Goal: Task Accomplishment & Management: Complete application form

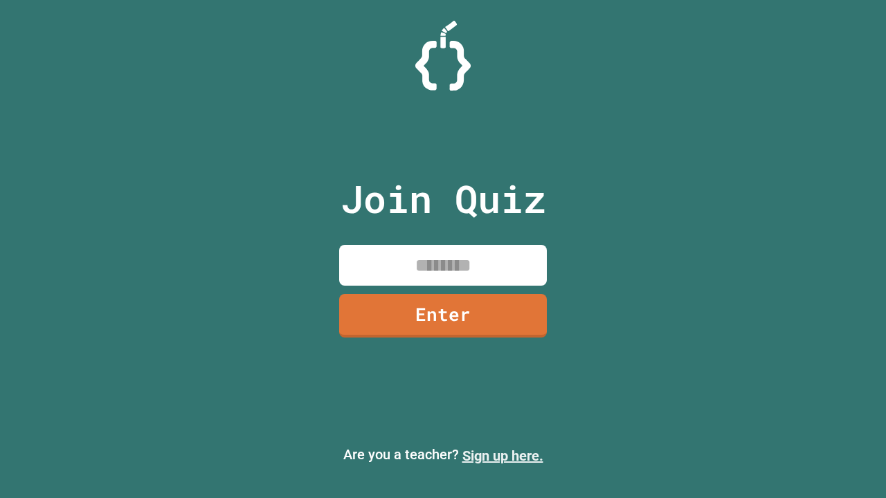
click at [503, 456] on link "Sign up here." at bounding box center [502, 456] width 81 height 17
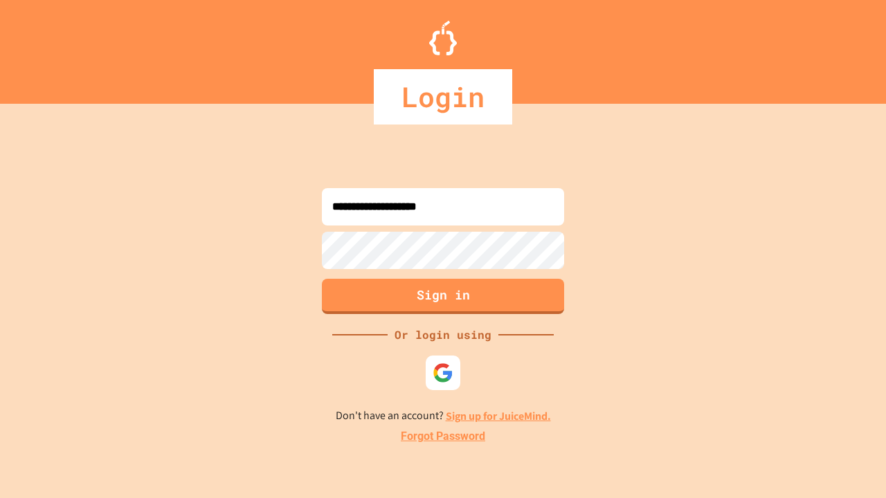
type input "**********"
